Goal: Task Accomplishment & Management: Manage account settings

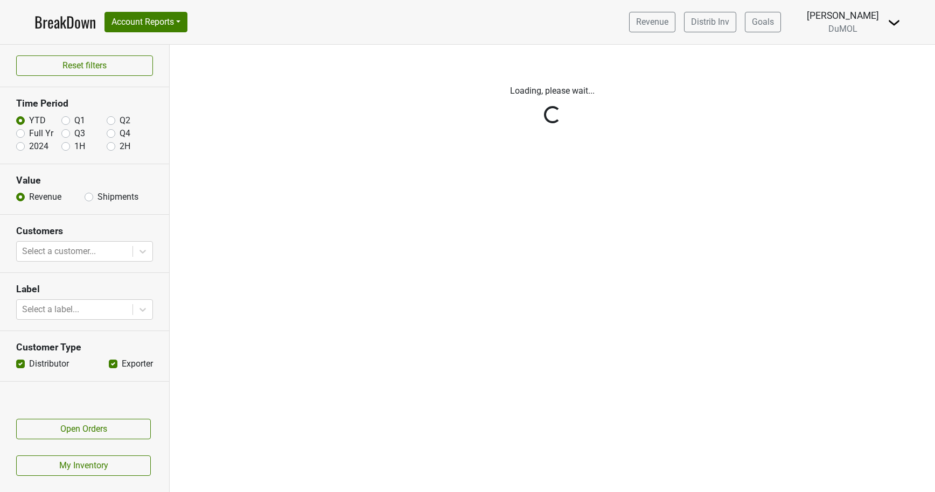
click at [895, 29] on img at bounding box center [894, 22] width 13 height 13
click at [840, 83] on link "Logout" at bounding box center [857, 77] width 85 height 17
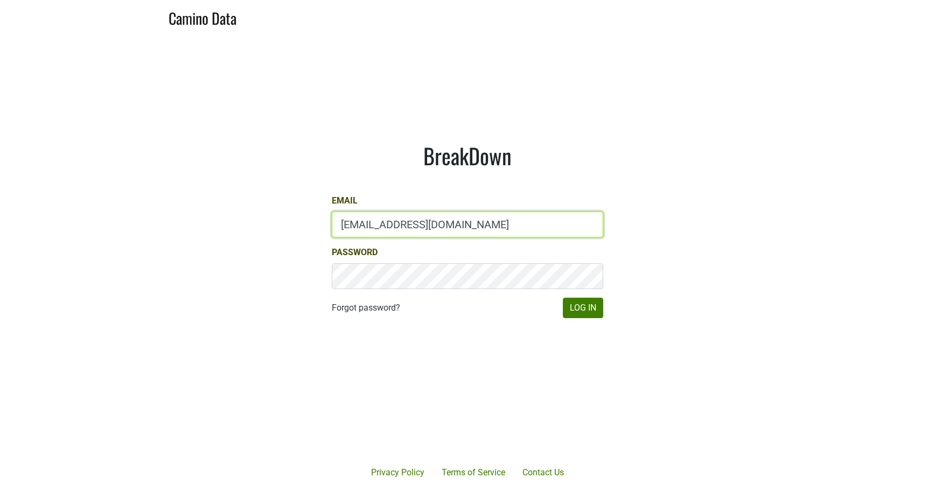
click at [378, 220] on input "marc@dumol.com" at bounding box center [467, 225] width 271 height 26
type input "Josh@simonfamilyestate.com"
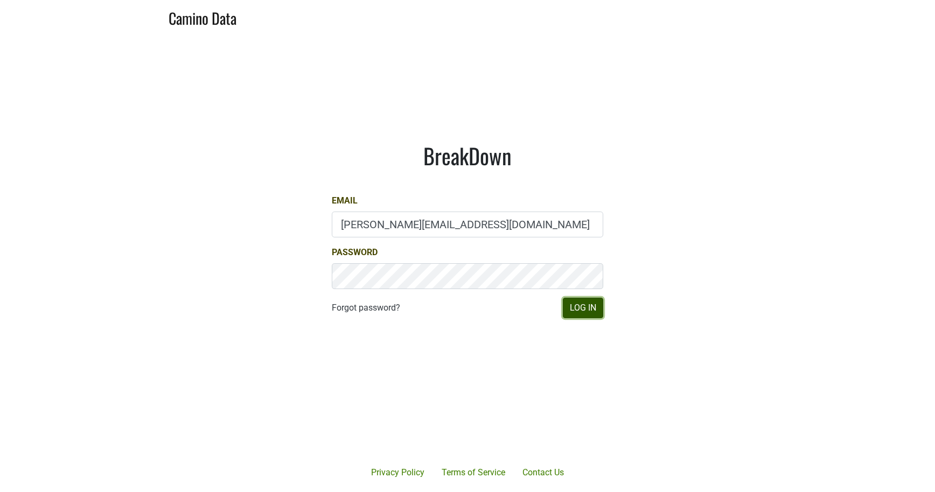
click at [570, 305] on button "Log In" at bounding box center [583, 308] width 40 height 20
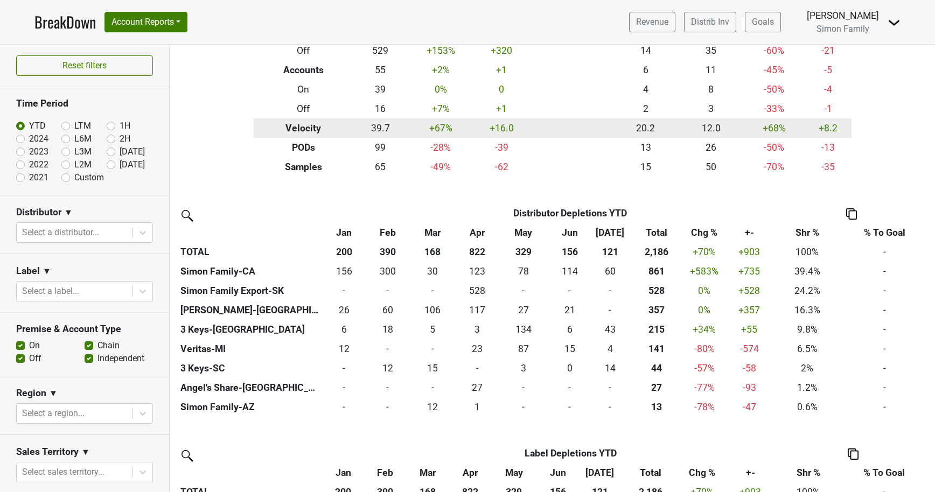
scroll to position [110, 0]
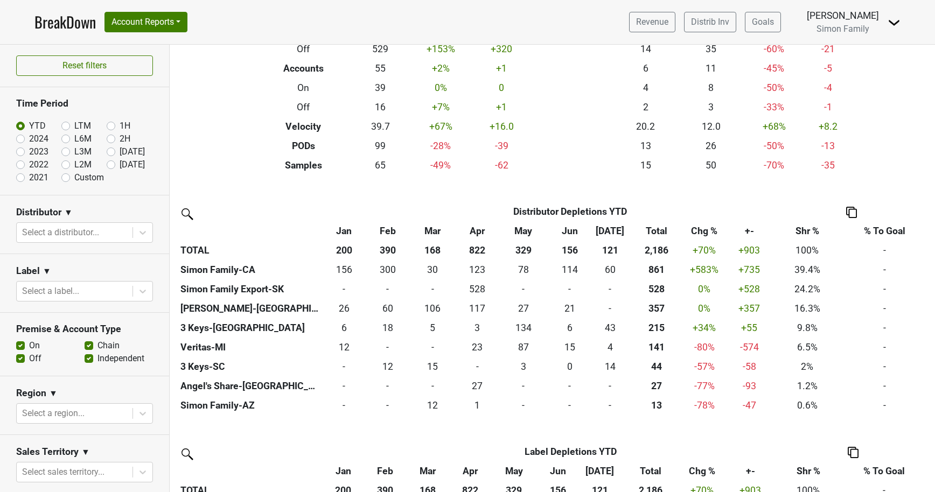
click at [899, 19] on img at bounding box center [894, 22] width 13 height 13
click at [861, 61] on link "Logout" at bounding box center [857, 60] width 85 height 17
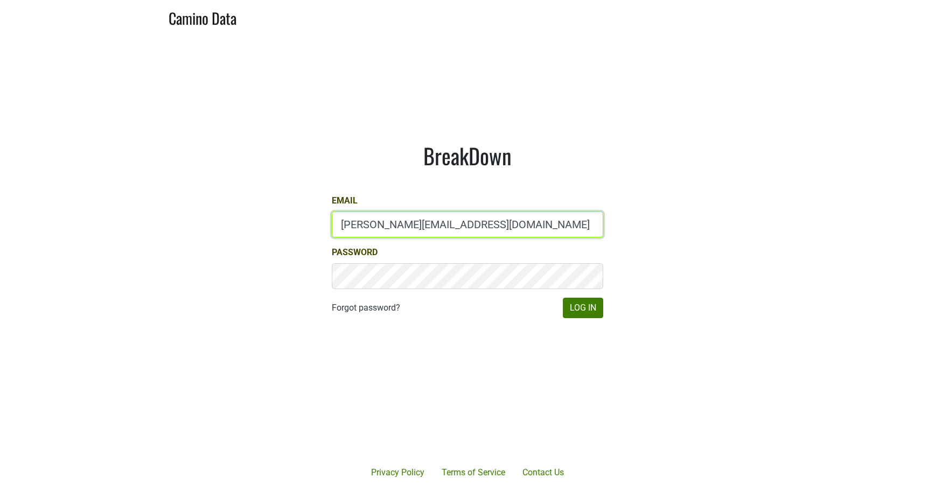
click at [366, 221] on input "Josh@simonfamilyestate.com" at bounding box center [467, 225] width 271 height 26
type input "paul.trione@lithology.wine"
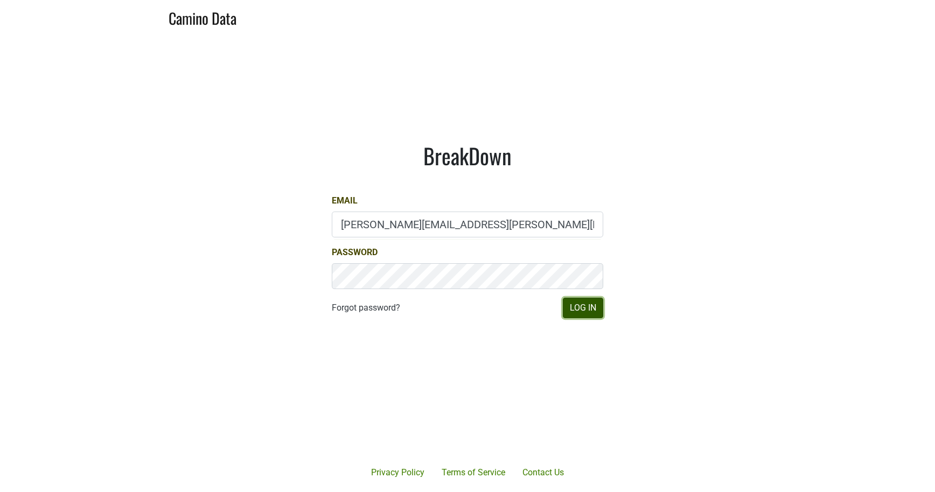
click at [577, 302] on button "Log In" at bounding box center [583, 308] width 40 height 20
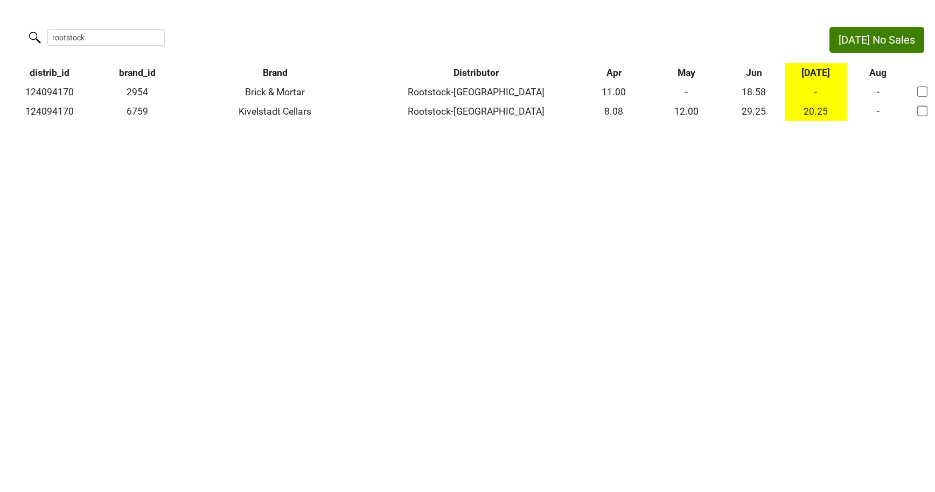
drag, startPoint x: 101, startPoint y: 35, endPoint x: -9, endPoint y: 31, distance: 109.4
click at [0, 31] on html "Jul No Sales rootstock distrib_id brand_id Brand Distributor Apr May Jun Jul Au…" at bounding box center [467, 74] width 935 height 148
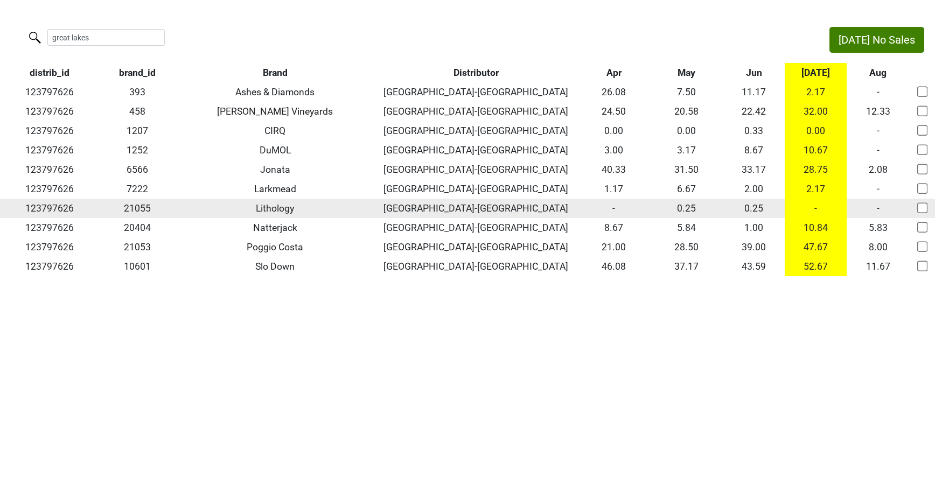
type input "great lakes"
click at [922, 211] on input "checkbox" at bounding box center [922, 208] width 11 height 11
checkbox input "true"
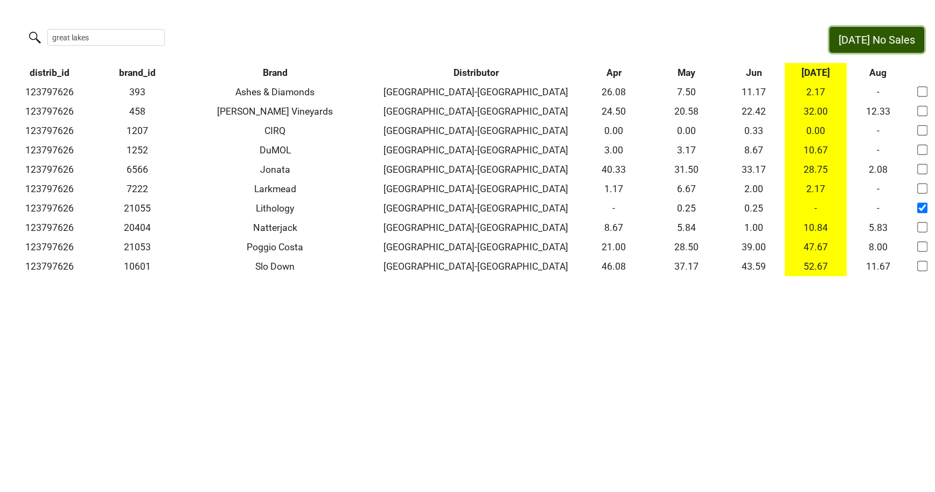
click at [899, 33] on button "Jul No Sales" at bounding box center [877, 40] width 95 height 26
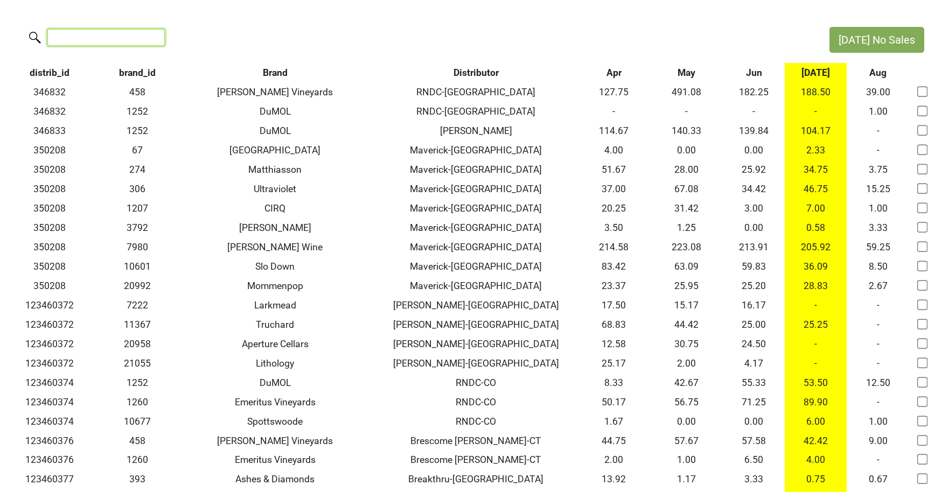
click at [106, 39] on input "search" at bounding box center [105, 37] width 117 height 17
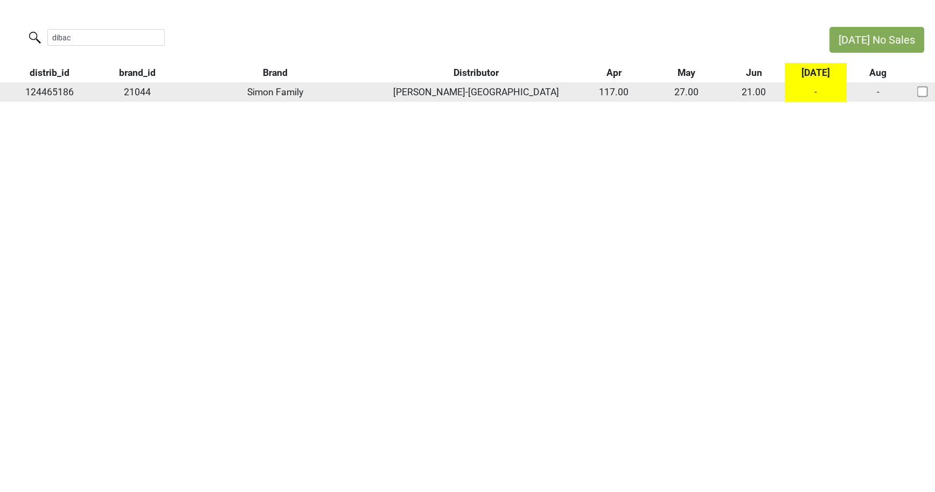
click at [142, 92] on td "21044" at bounding box center [137, 91] width 76 height 19
copy td "21044"
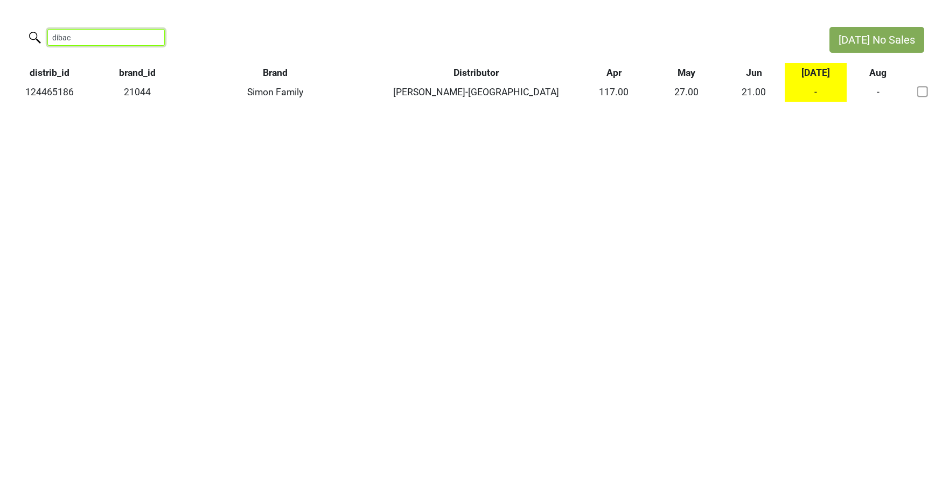
drag, startPoint x: 99, startPoint y: 37, endPoint x: -9, endPoint y: 32, distance: 107.9
click at [0, 32] on html "Jul No Sales dibac distrib_id brand_id Brand Distributor Apr May Jun Jul Aug 12…" at bounding box center [467, 64] width 935 height 129
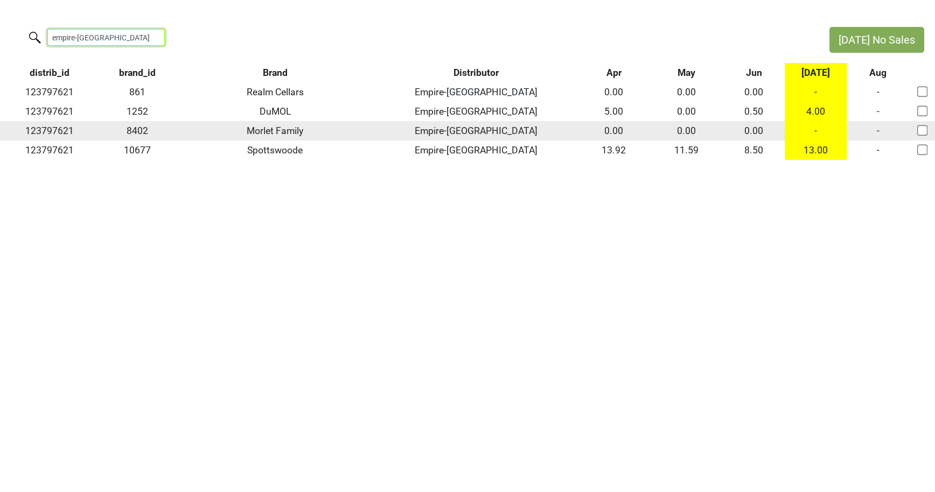
type input "empire-tn"
click at [920, 131] on input "checkbox" at bounding box center [922, 130] width 11 height 11
checkbox input "true"
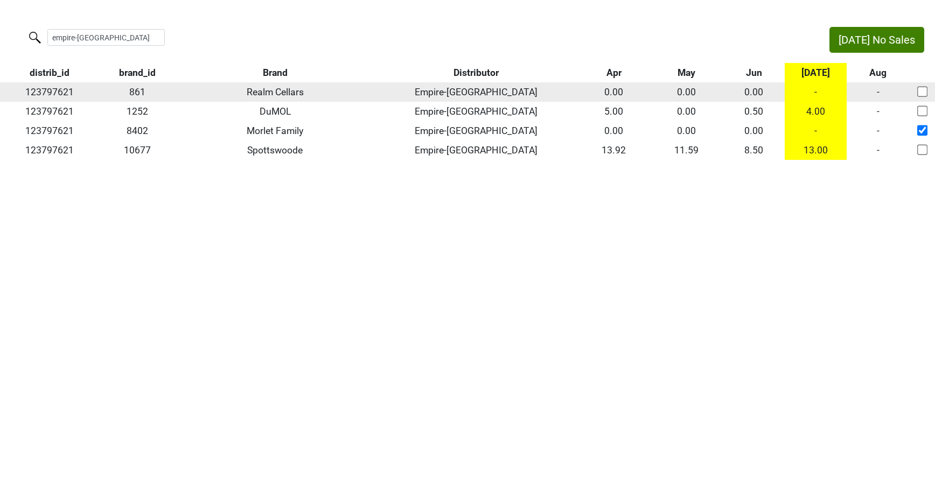
click at [921, 89] on input "checkbox" at bounding box center [922, 91] width 11 height 11
checkbox input "true"
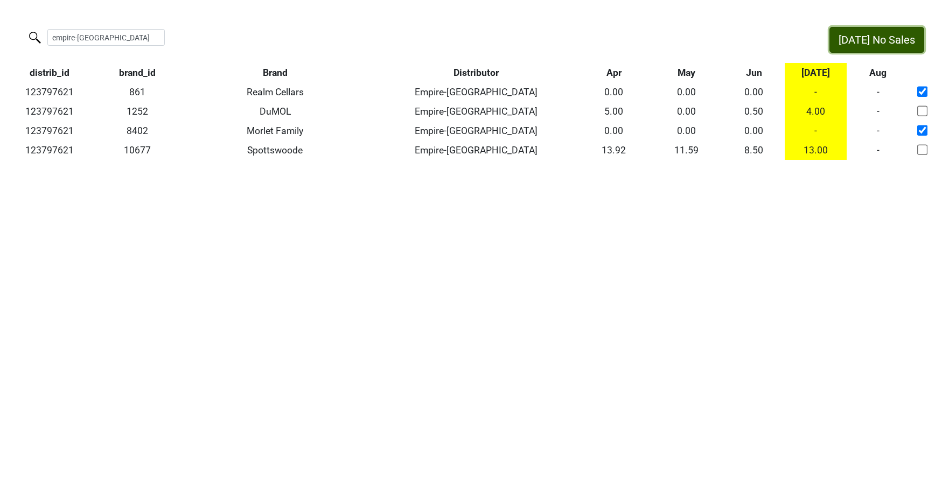
click at [904, 42] on button "Jul No Sales" at bounding box center [877, 40] width 95 height 26
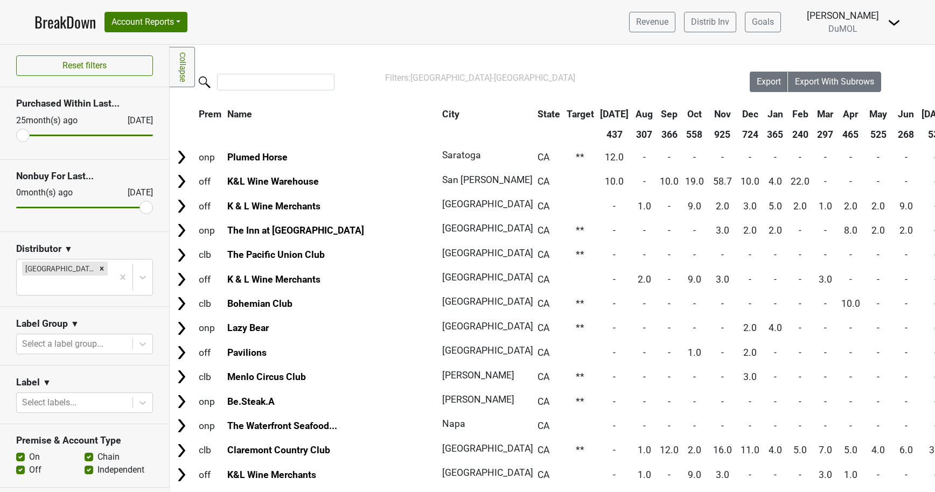
scroll to position [1057, 0]
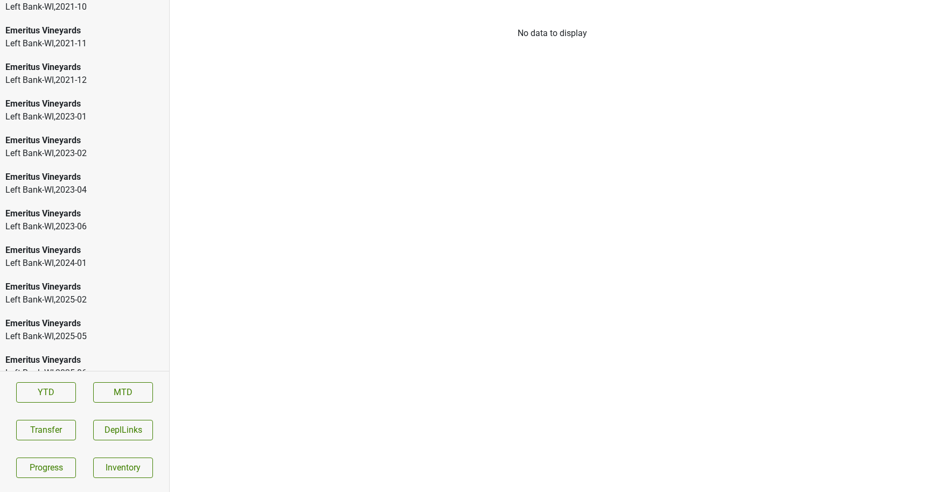
scroll to position [1497, 0]
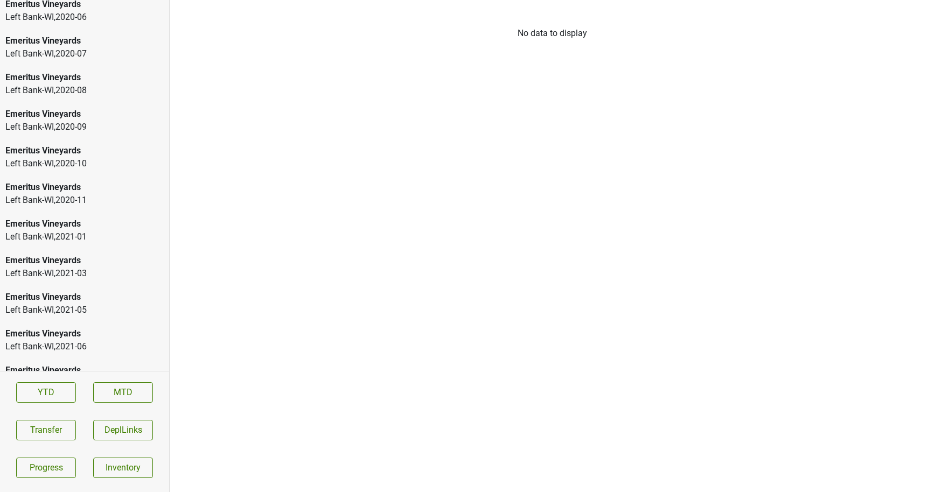
scroll to position [1497, 0]
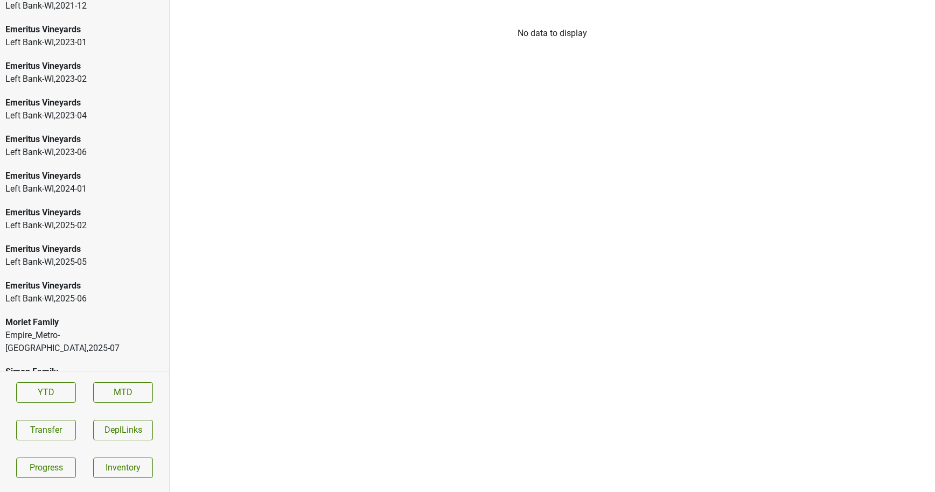
scroll to position [1607, 0]
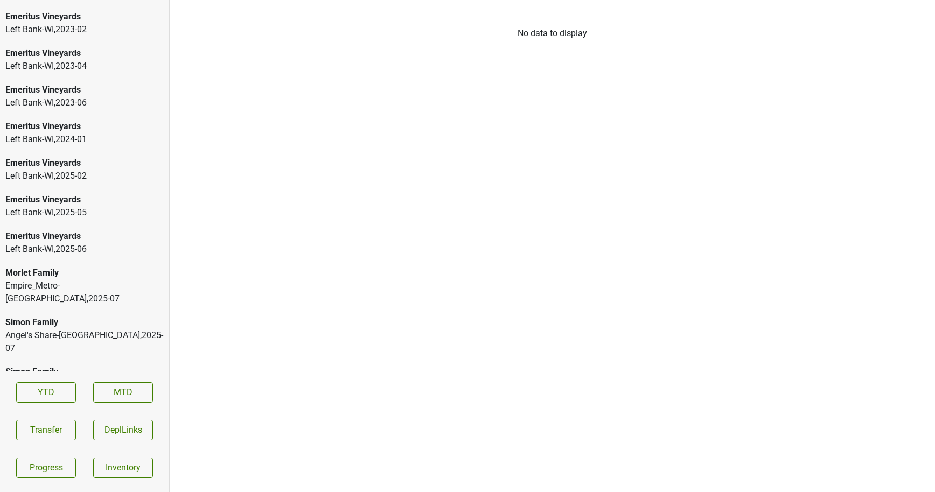
click at [51, 293] on div "Morlet Family Empire_Metro-NY , 2025 - 07" at bounding box center [84, 286] width 169 height 50
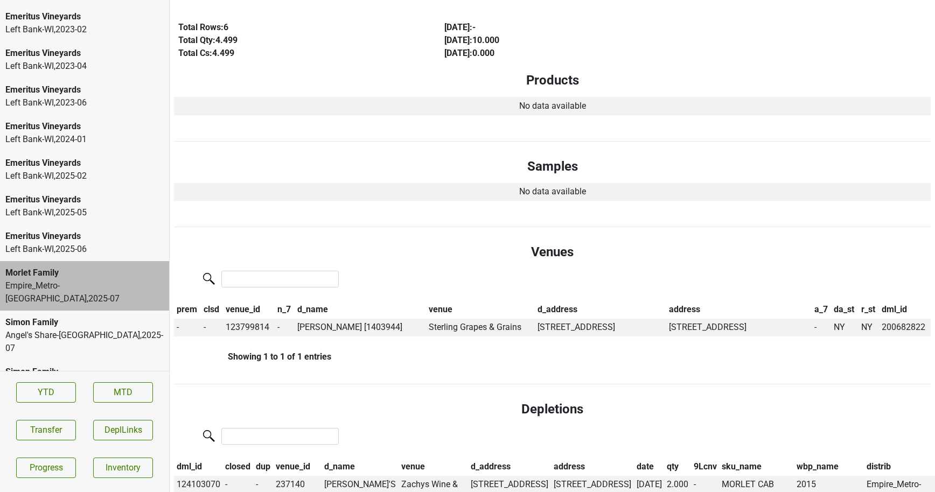
scroll to position [0, 0]
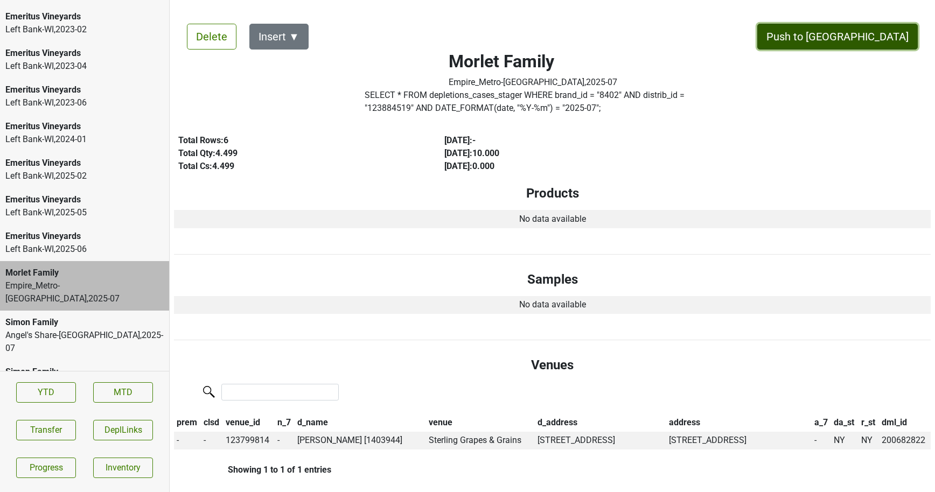
click at [870, 33] on button "Push to DC" at bounding box center [837, 37] width 161 height 26
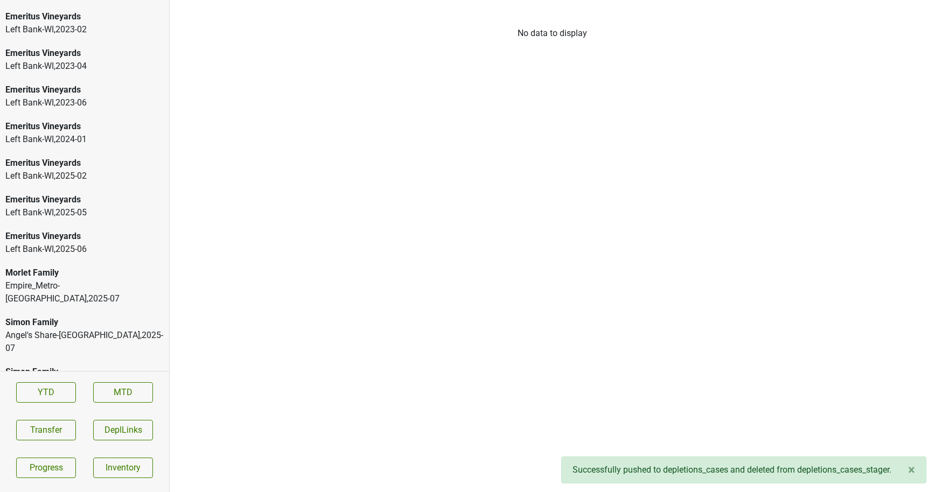
scroll to position [1570, 0]
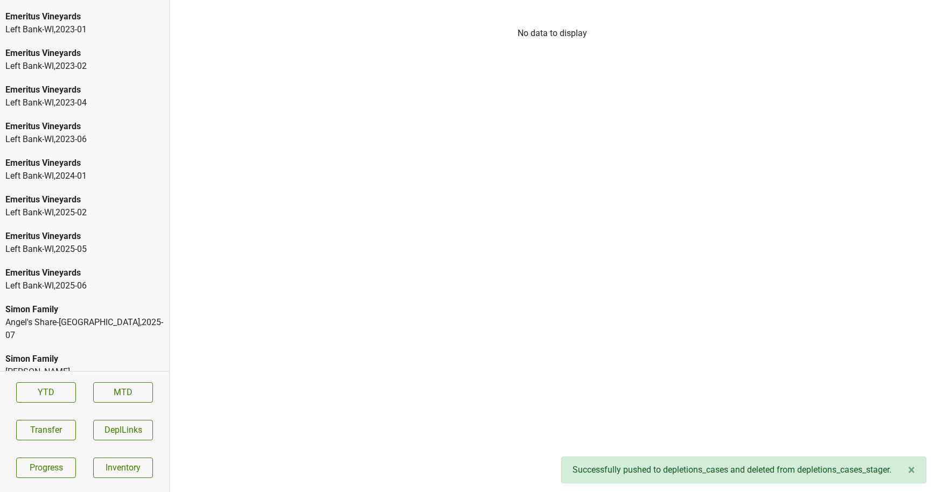
click at [68, 309] on div "Simon Family" at bounding box center [84, 309] width 158 height 13
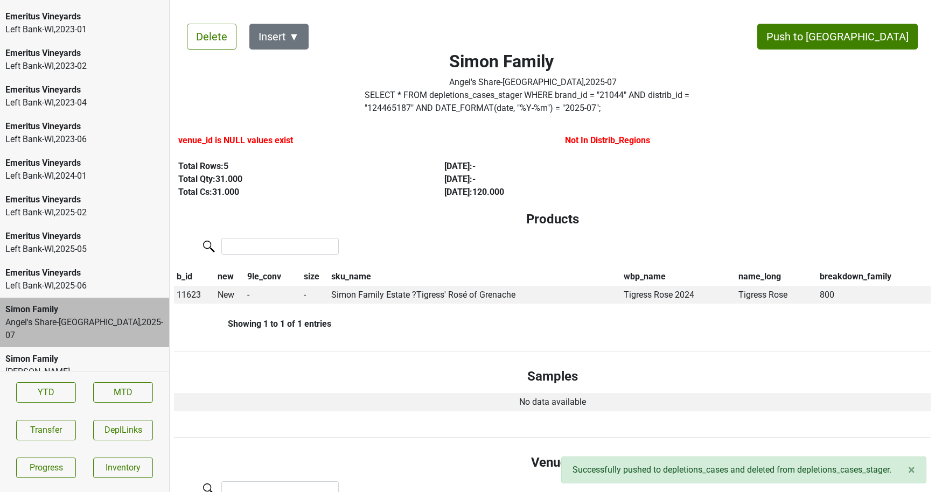
click at [99, 366] on div "DiBacco-FL , 2025 - 07" at bounding box center [84, 379] width 158 height 26
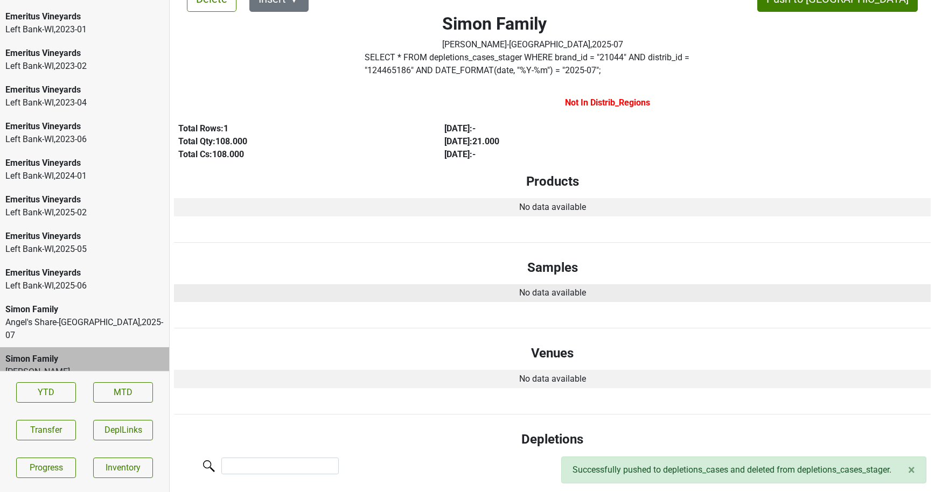
scroll to position [0, 0]
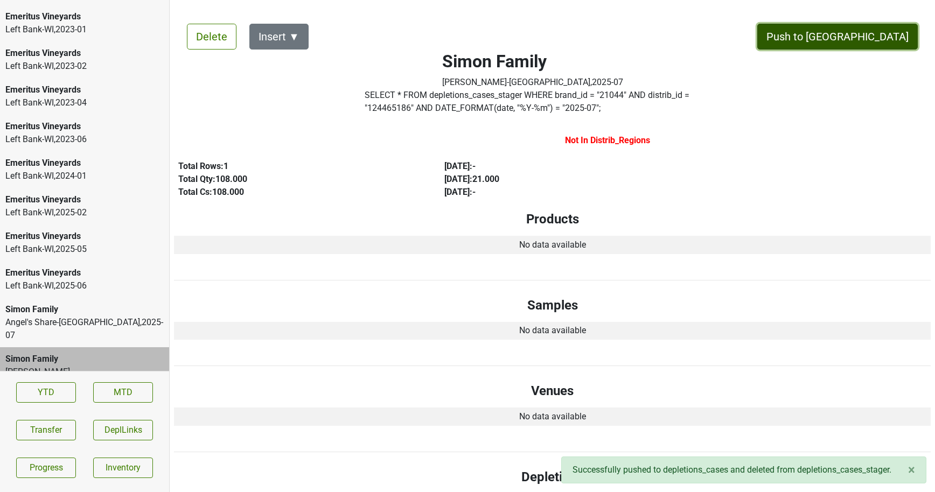
click at [901, 38] on button "Push to DC" at bounding box center [837, 37] width 161 height 26
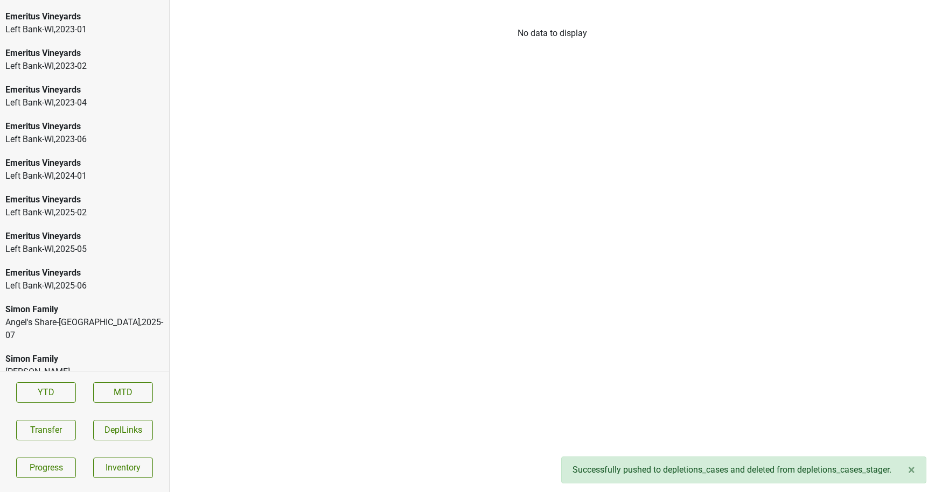
scroll to position [1534, 0]
click at [138, 344] on div "Simon Family" at bounding box center [84, 346] width 158 height 13
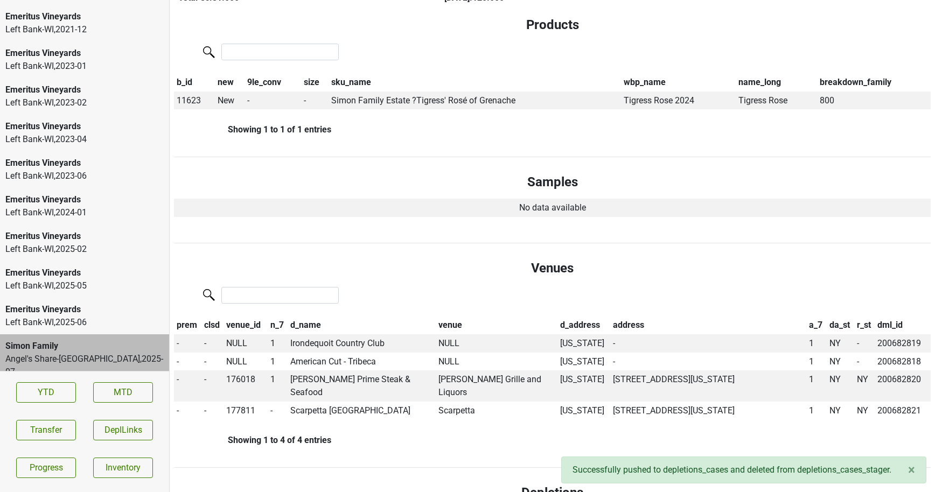
scroll to position [197, 0]
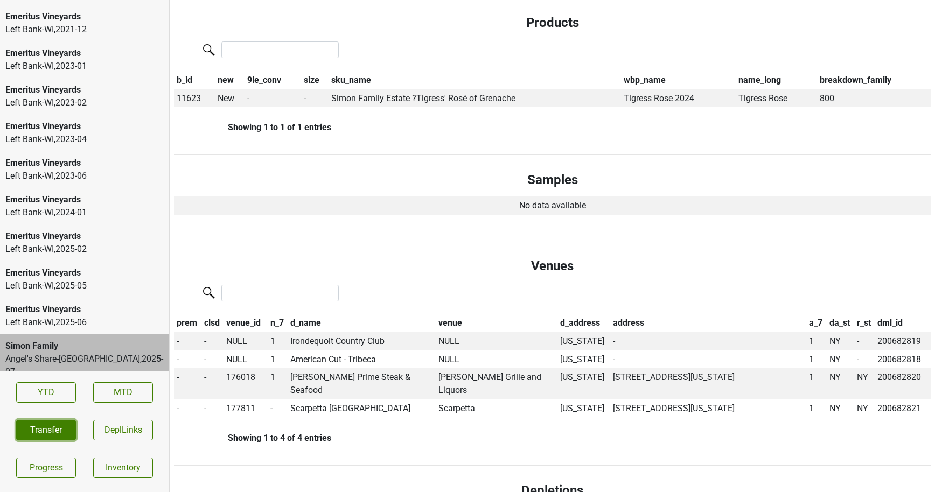
click at [45, 428] on button "Transfer" at bounding box center [46, 430] width 60 height 20
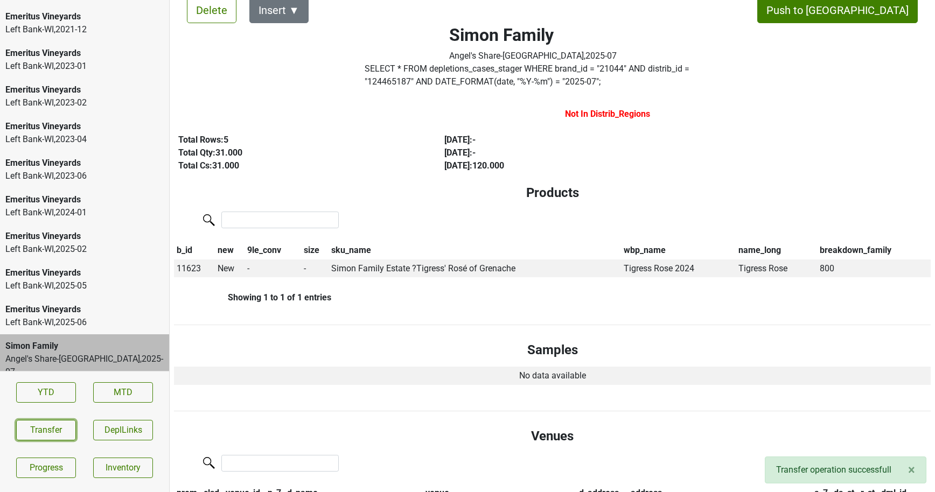
scroll to position [25, 0]
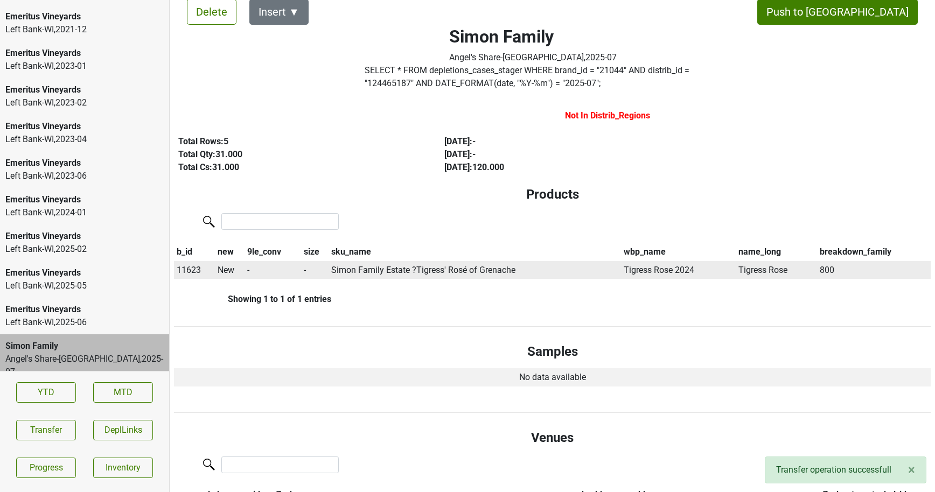
click at [199, 268] on span "11623" at bounding box center [189, 270] width 24 height 10
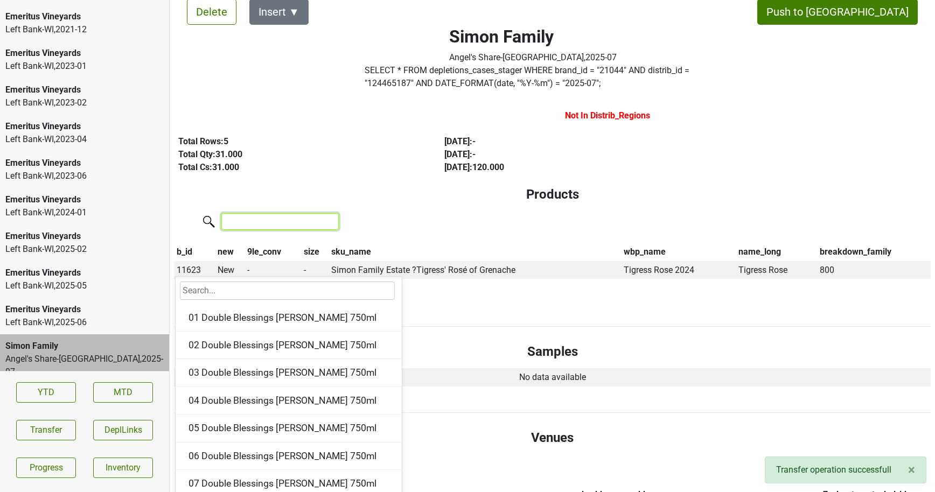
click at [271, 223] on input "search" at bounding box center [279, 221] width 117 height 17
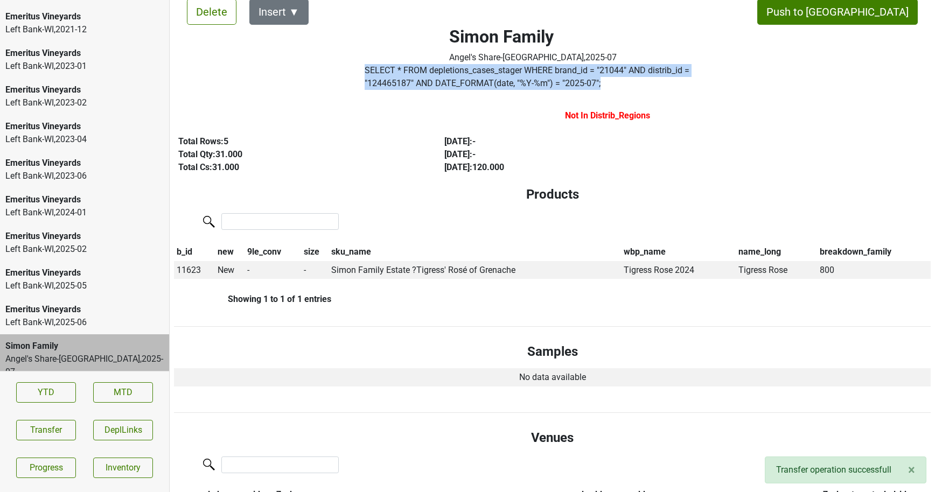
drag, startPoint x: 539, startPoint y: 80, endPoint x: 365, endPoint y: 69, distance: 173.8
click at [365, 69] on div "SELECT * FROM depletions_cases_stager WHERE brand_id = " 21044 " AND distrib_id…" at bounding box center [533, 79] width 352 height 30
copy label "SELECT * FROM depletions_cases_stager WHERE brand_id = " 21044 " AND distrib_id…"
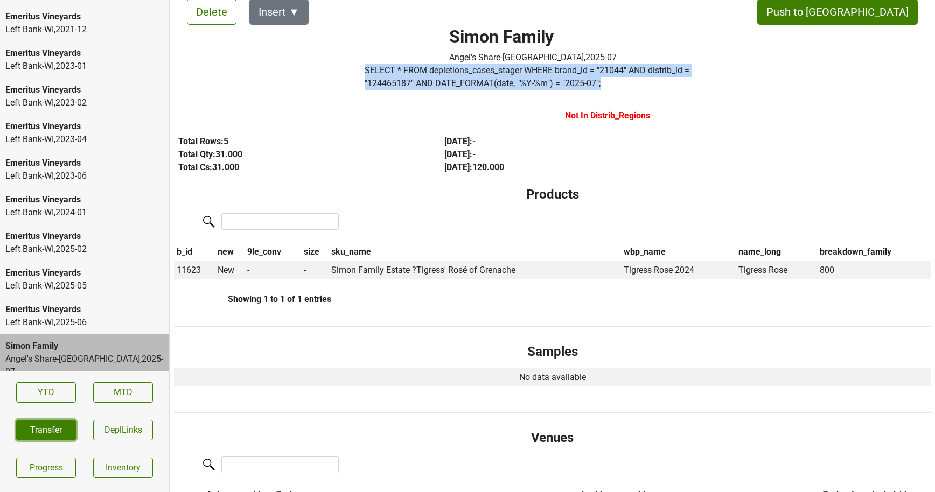
click at [44, 423] on button "Transfer" at bounding box center [46, 430] width 60 height 20
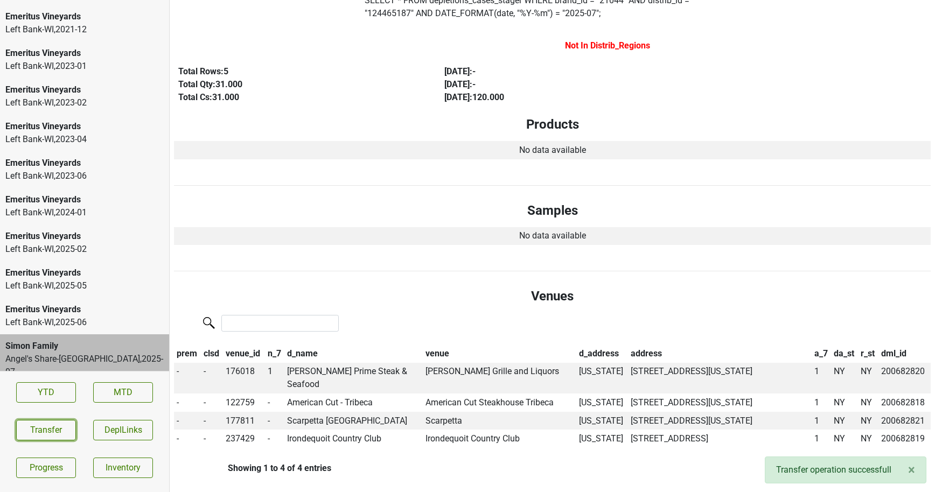
scroll to position [0, 0]
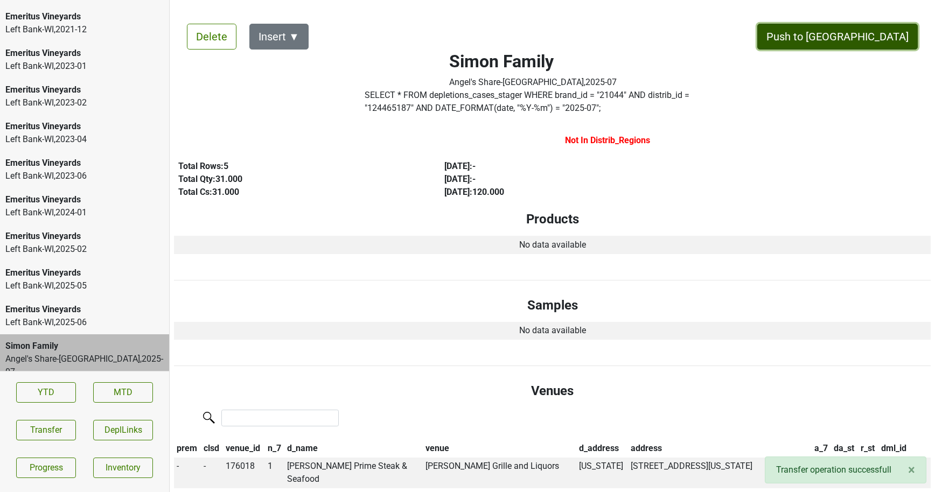
click at [890, 33] on button "Push to DC" at bounding box center [837, 37] width 161 height 26
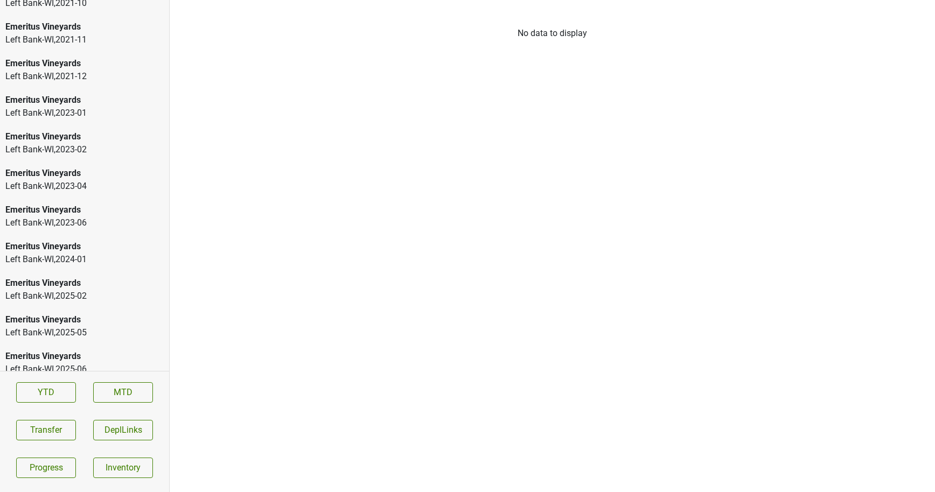
scroll to position [1497, 0]
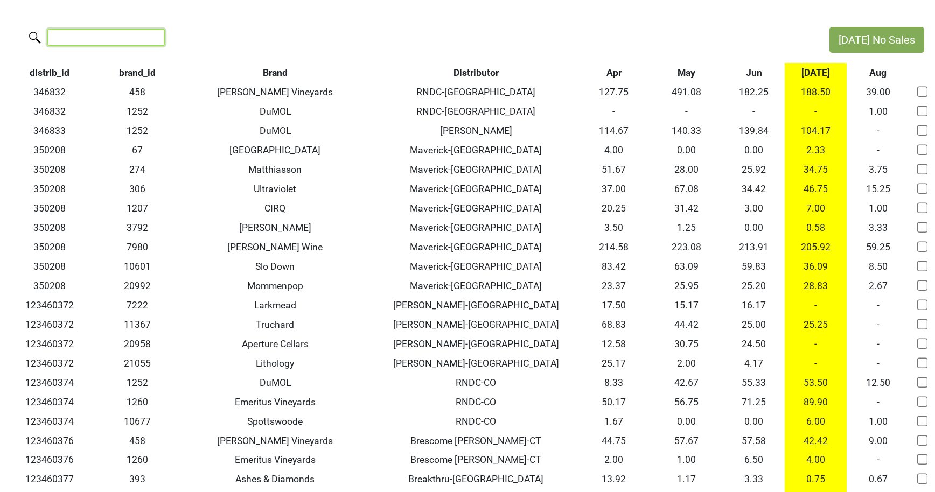
click at [127, 30] on input "search" at bounding box center [105, 37] width 117 height 17
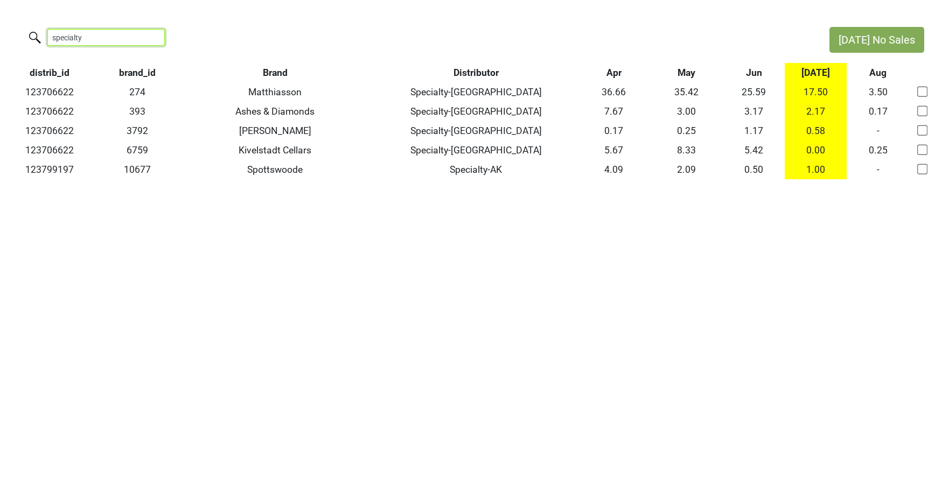
type input "specialty"
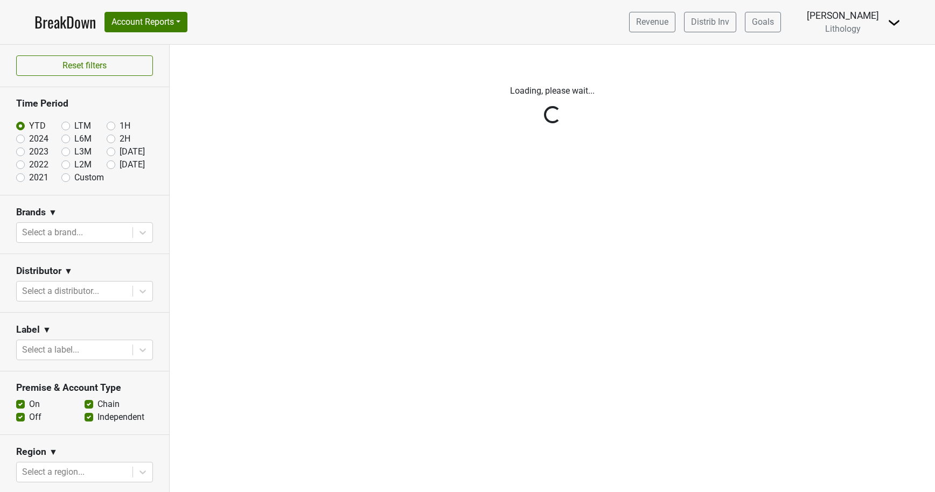
click at [897, 18] on img at bounding box center [894, 22] width 13 height 13
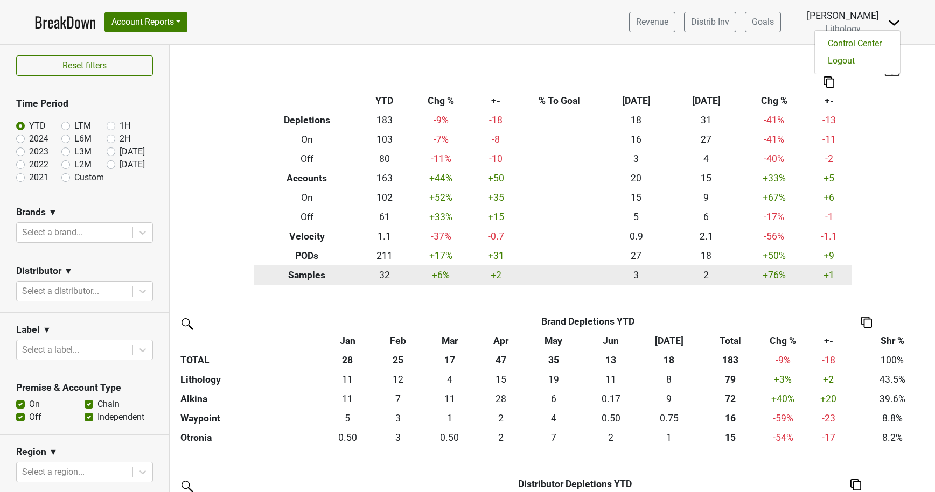
click at [721, 274] on td "2" at bounding box center [706, 275] width 70 height 19
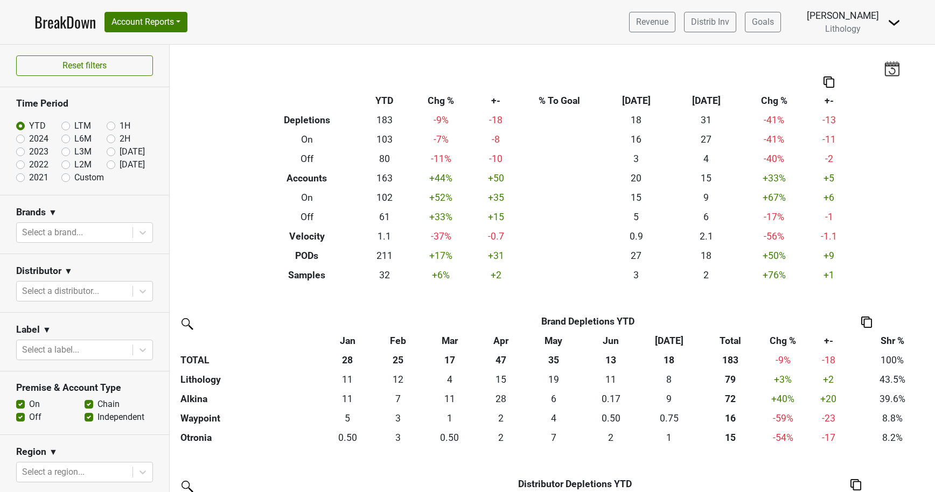
click at [885, 21] on div "Revenue Distrib Inv Goals Paul Trione Lithology Control Center Logout" at bounding box center [761, 22] width 280 height 27
click at [893, 18] on img at bounding box center [894, 22] width 13 height 13
click at [847, 62] on link "Logout" at bounding box center [857, 60] width 85 height 17
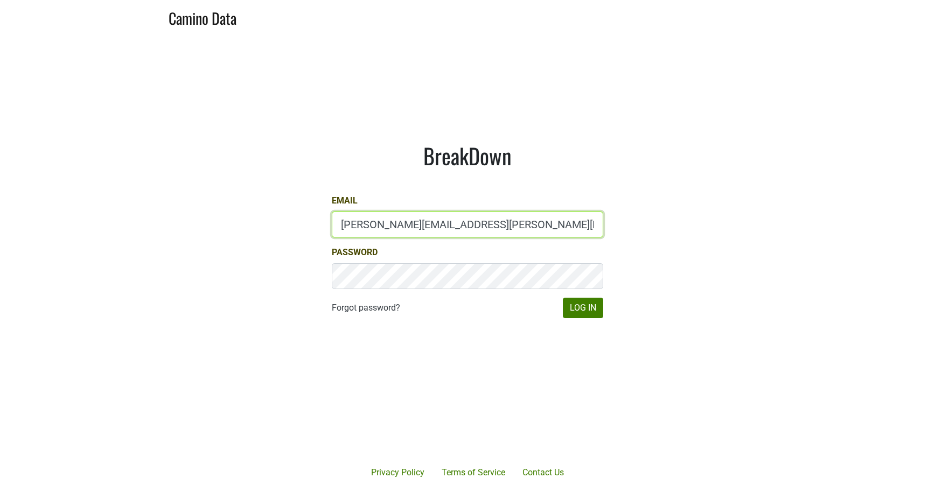
click at [385, 224] on input "[PERSON_NAME][EMAIL_ADDRESS][PERSON_NAME][DOMAIN_NAME]" at bounding box center [467, 225] width 271 height 26
click at [385, 224] on input "paul.trione@lithology.wine" at bounding box center [467, 225] width 271 height 26
type input "drewstapp@jonata.com"
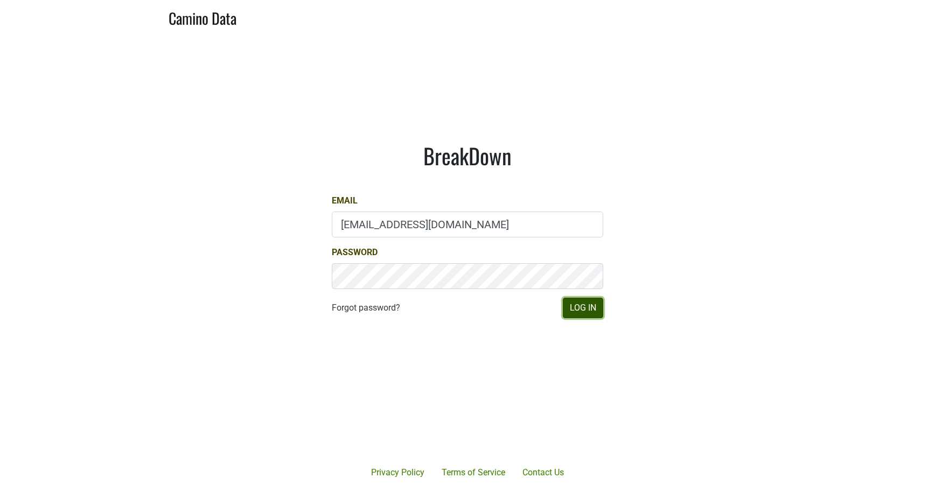
click at [572, 304] on button "Log In" at bounding box center [583, 308] width 40 height 20
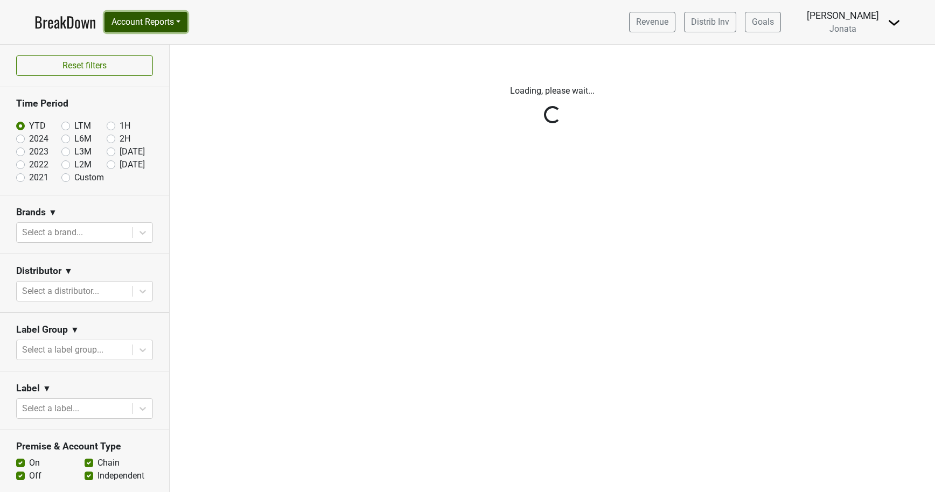
click at [185, 23] on button "Account Reports" at bounding box center [146, 22] width 83 height 20
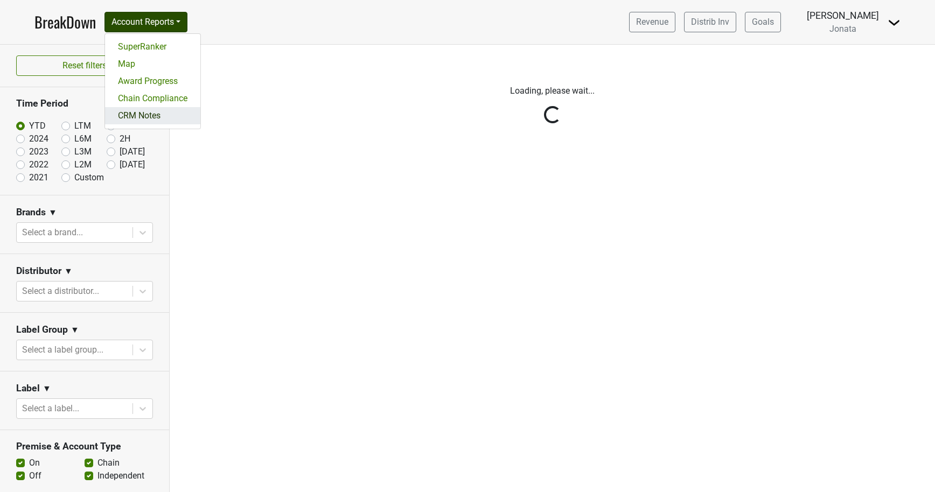
click at [169, 122] on link "CRM Notes" at bounding box center [152, 115] width 95 height 17
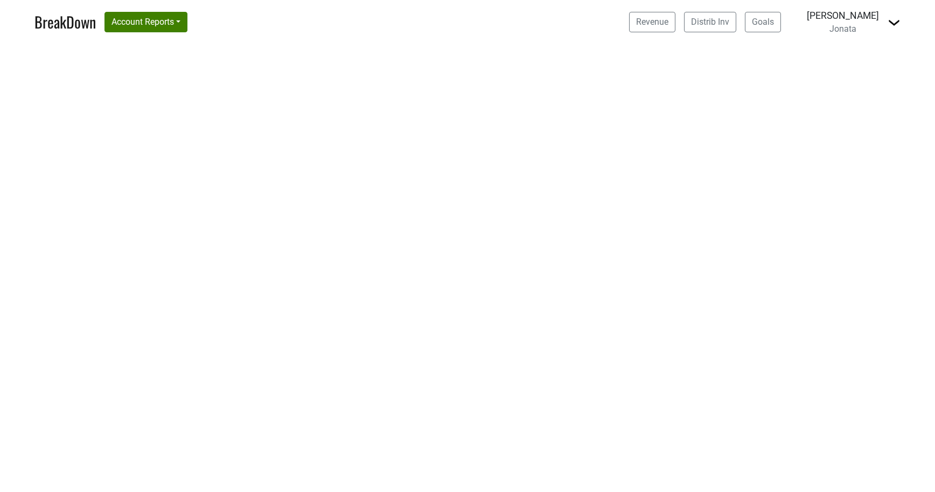
select select "CA"
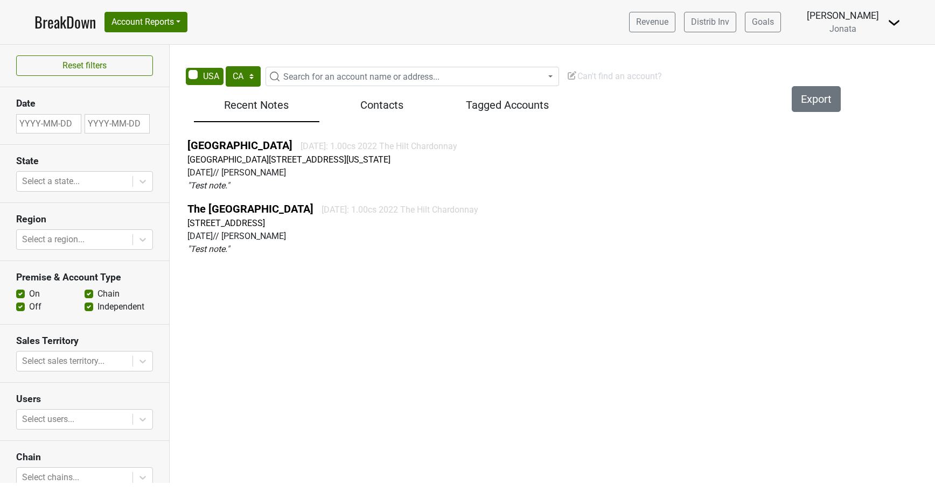
click at [377, 120] on div "Contacts" at bounding box center [382, 107] width 126 height 29
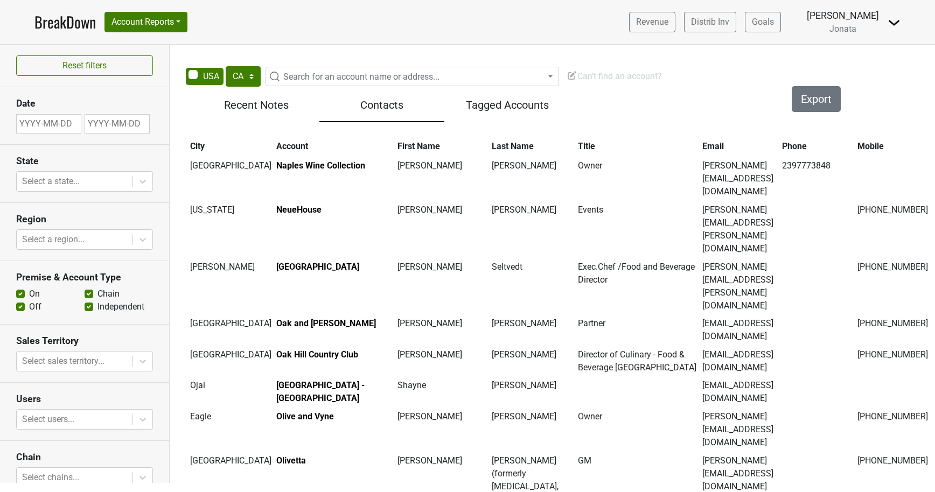
scroll to position [8986, 0]
click at [301, 74] on span "Search for an account name or address..." at bounding box center [361, 77] width 156 height 10
type input "gracious"
click at [223, 125] on div "Filters Export Recent Notes Contacts Tagged Accounts City Account First Name La…" at bounding box center [559, 294] width 752 height 412
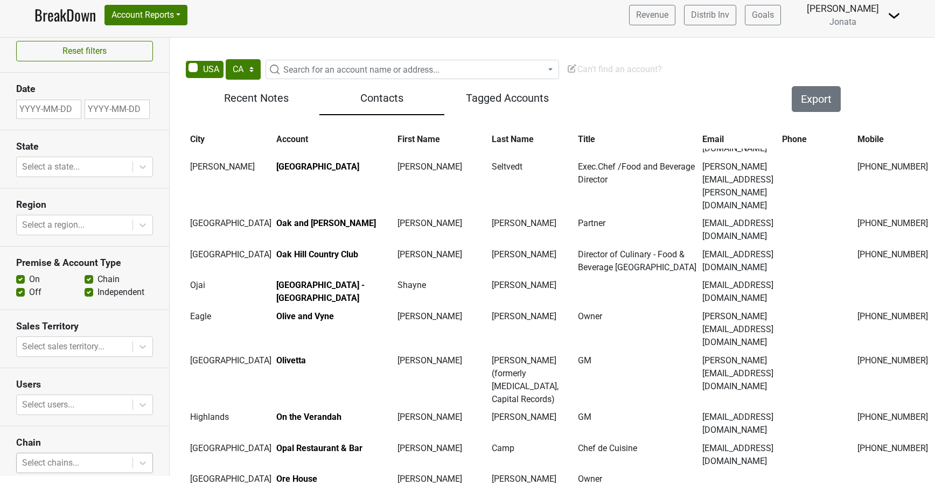
scroll to position [0, 0]
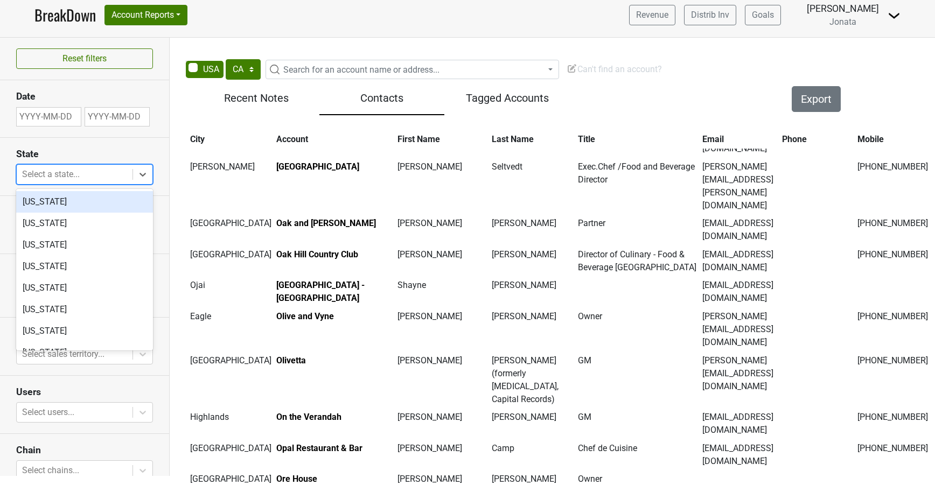
click at [90, 168] on div at bounding box center [74, 174] width 105 height 15
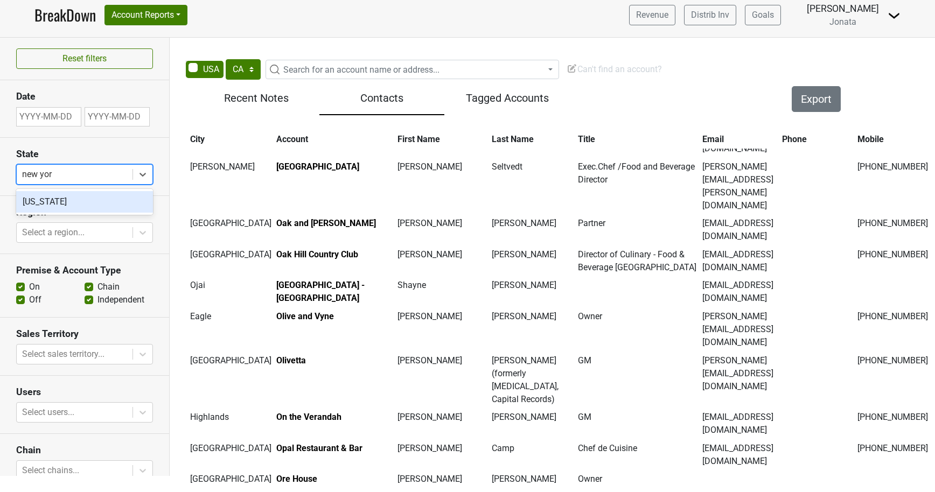
type input "[US_STATE]"
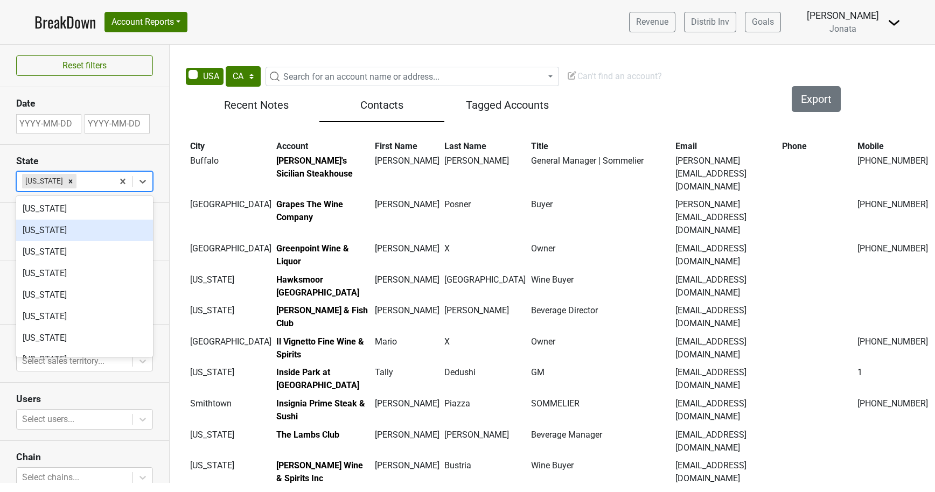
scroll to position [7, 0]
